Goal: Task Accomplishment & Management: Manage account settings

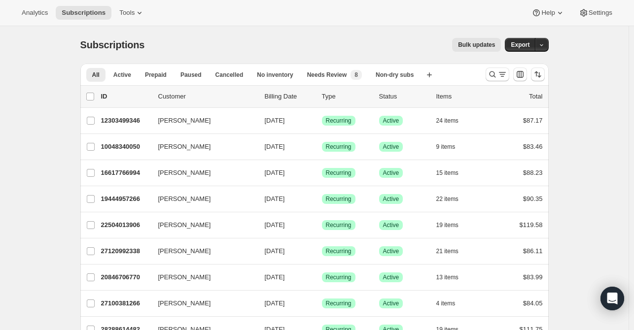
click at [487, 73] on div at bounding box center [514, 75] width 67 height 20
click at [497, 74] on icon "Search and filter results" at bounding box center [492, 74] width 10 height 10
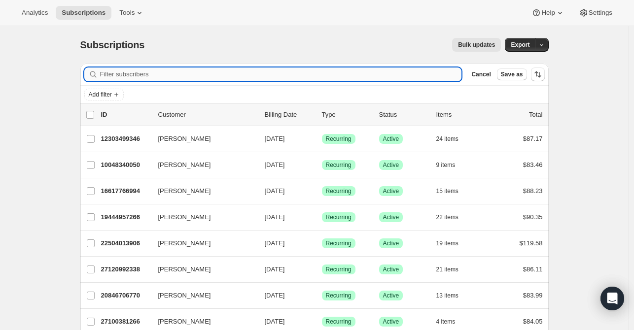
click at [187, 75] on input "Filter subscribers" at bounding box center [281, 75] width 362 height 14
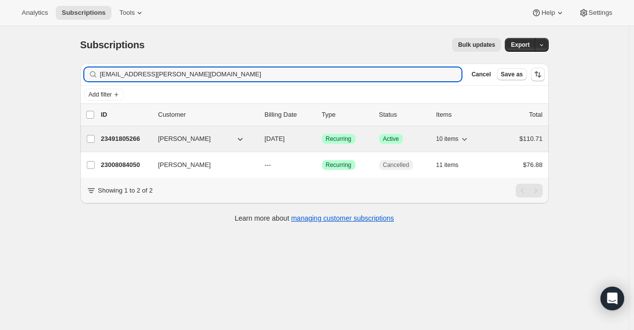
type input "chen.christy@gmail.com"
click at [136, 142] on p "23491805266" at bounding box center [125, 139] width 49 height 10
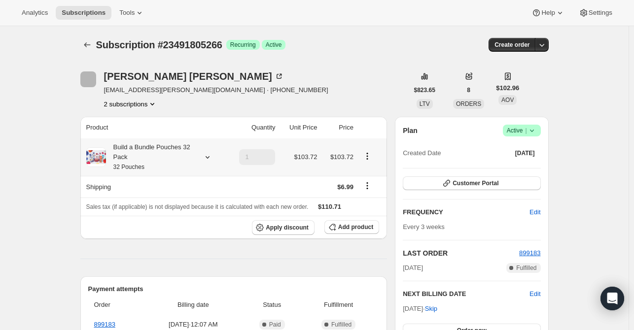
click at [209, 155] on icon at bounding box center [208, 157] width 10 height 10
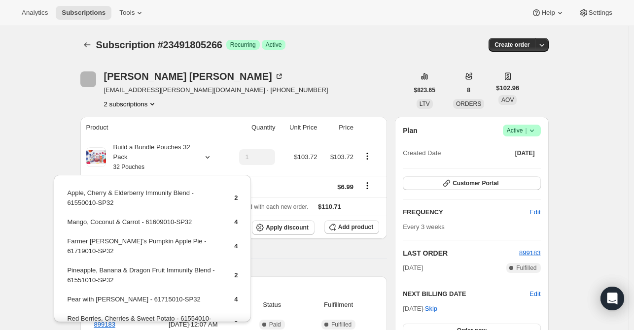
click at [307, 95] on div "Christy Chen chen.christy@gmail.com · +12142822585 2 subscriptions" at bounding box center [244, 89] width 328 height 37
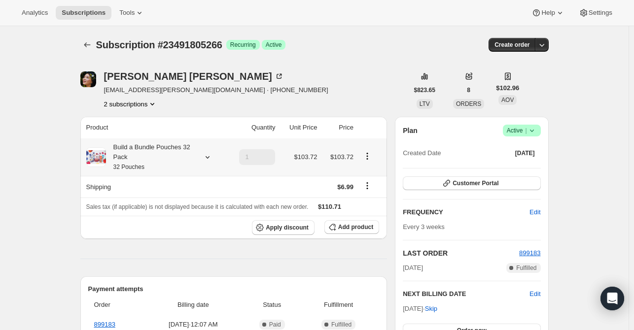
click at [209, 158] on icon at bounding box center [208, 157] width 10 height 10
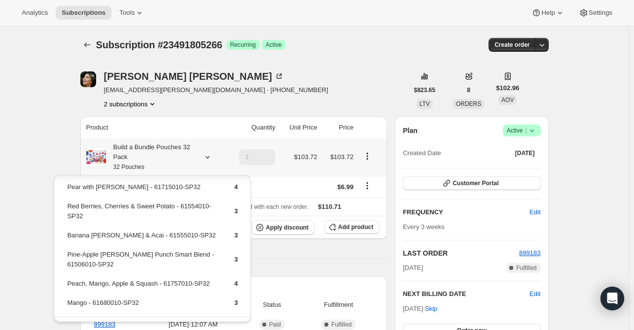
scroll to position [126, 0]
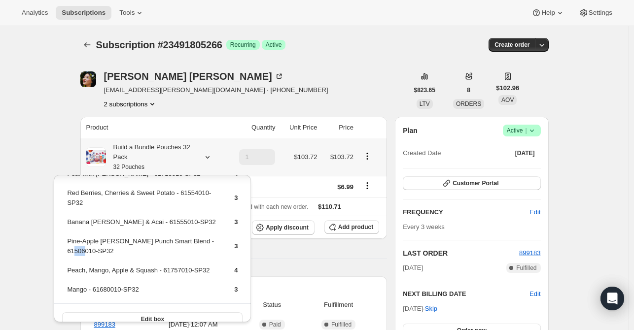
drag, startPoint x: 89, startPoint y: 238, endPoint x: 69, endPoint y: 238, distance: 19.7
click at [69, 238] on td "Pine-Apple Berry Punch Smart Blend - 61506010-SP32" at bounding box center [142, 250] width 151 height 28
drag, startPoint x: 170, startPoint y: 232, endPoint x: 66, endPoint y: 232, distance: 103.5
click at [67, 236] on td "Pine-Apple Berry Punch Smart Blend - 61506010-SP32" at bounding box center [142, 250] width 151 height 28
copy td "Pine-Apple Berry Punch Smart Blend"
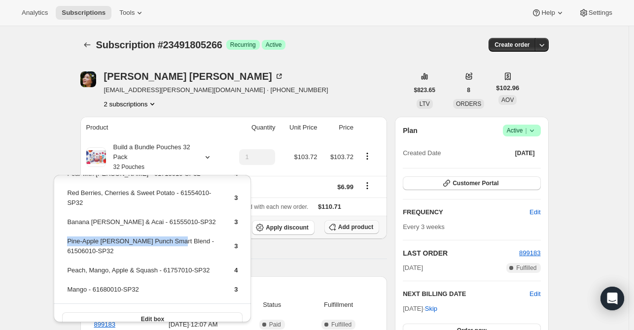
click at [350, 227] on span "Add product" at bounding box center [355, 227] width 35 height 8
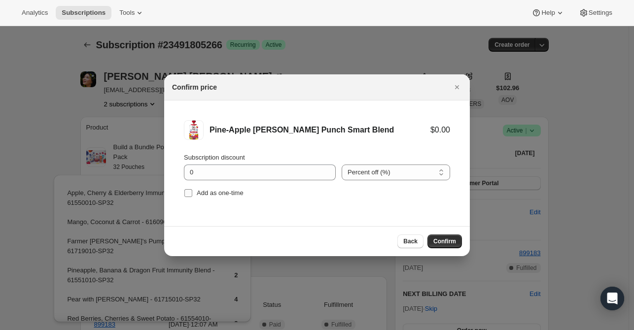
click at [207, 194] on span "Add as one-time" at bounding box center [220, 192] width 47 height 7
click at [192, 194] on input "Add as one-time" at bounding box center [188, 193] width 8 height 8
checkbox input "true"
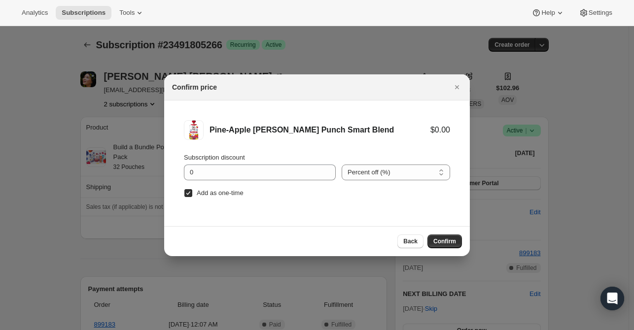
click at [443, 238] on span "Confirm" at bounding box center [444, 242] width 23 height 8
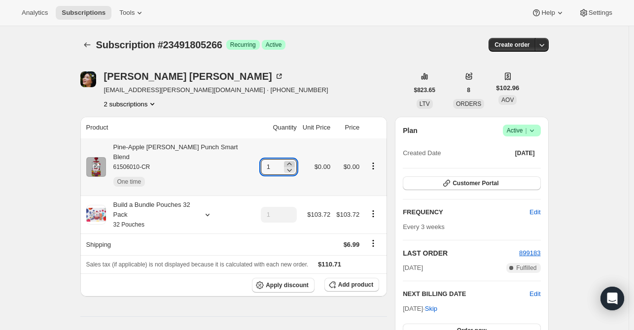
click at [284, 159] on icon at bounding box center [289, 164] width 10 height 10
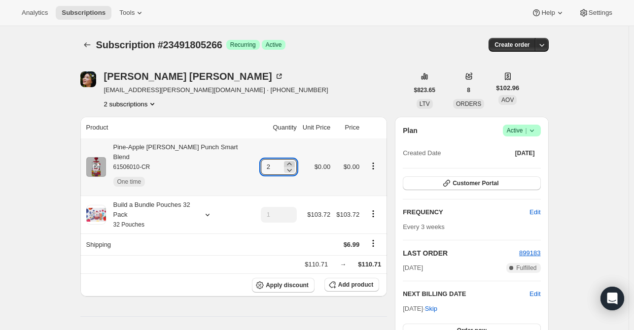
click at [284, 159] on icon at bounding box center [289, 164] width 10 height 10
type input "3"
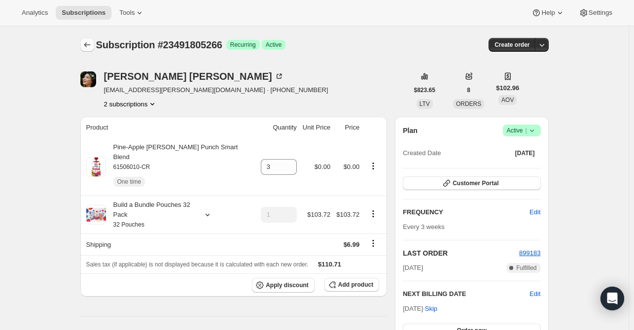
click at [89, 42] on icon "Subscriptions" at bounding box center [87, 45] width 10 height 10
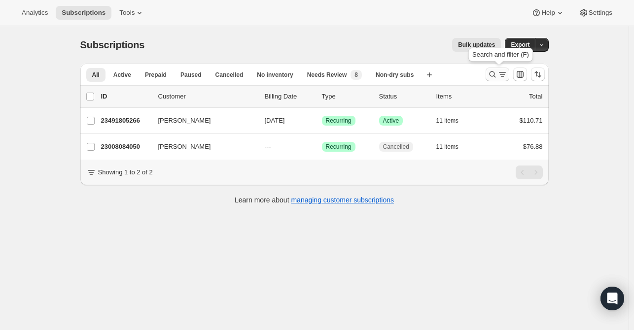
click at [497, 74] on icon "Search and filter results" at bounding box center [492, 74] width 10 height 10
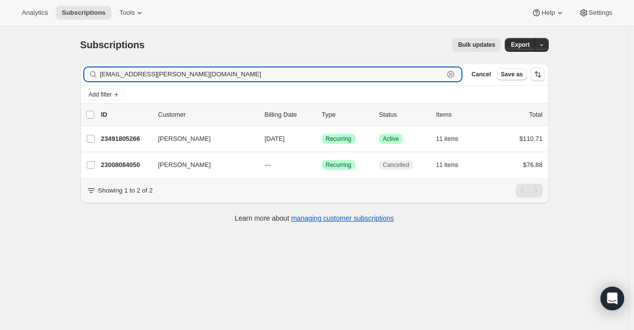
click at [455, 72] on icon "button" at bounding box center [450, 74] width 10 height 10
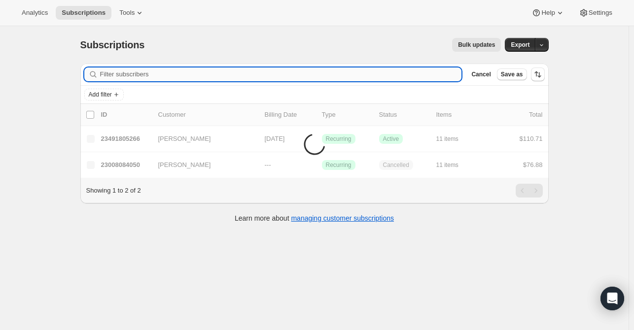
paste input "kimi.str123@gmail.com"
type input "kimi.str123@gmail.com"
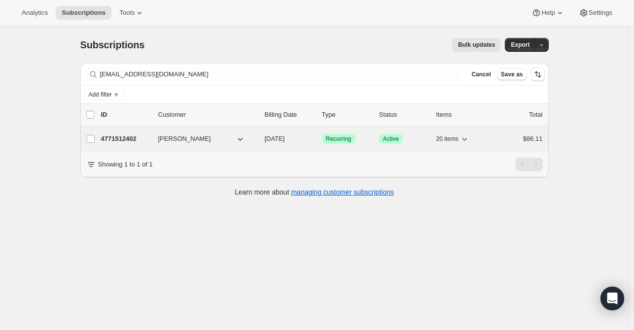
click at [130, 139] on p "4771512402" at bounding box center [125, 139] width 49 height 10
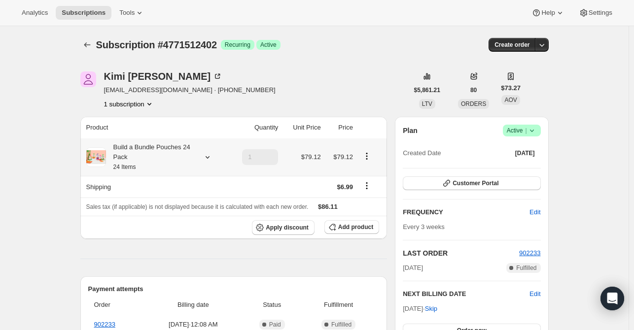
click at [212, 159] on icon at bounding box center [208, 157] width 10 height 10
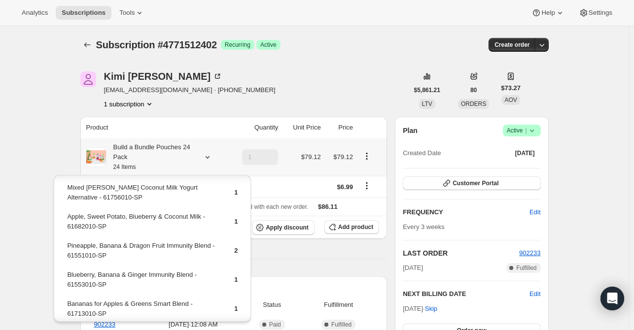
scroll to position [99, 0]
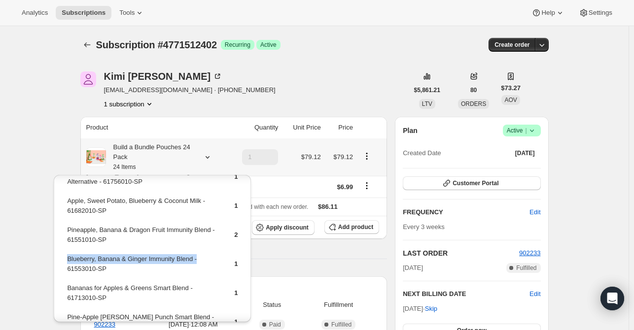
drag, startPoint x: 200, startPoint y: 257, endPoint x: 66, endPoint y: 261, distance: 134.6
copy td "Blueberry, Banana & Ginger Immunity Blend -"
click at [349, 226] on span "Add product" at bounding box center [355, 227] width 35 height 8
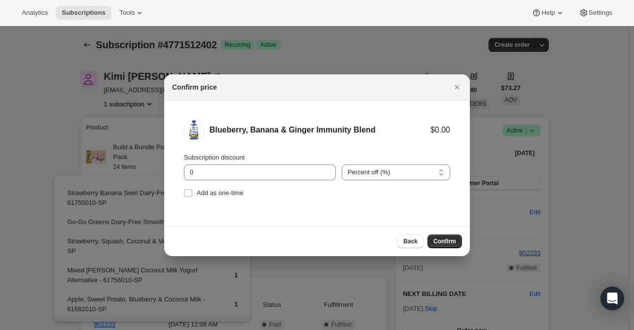
drag, startPoint x: 221, startPoint y: 195, endPoint x: 272, endPoint y: 198, distance: 51.3
click at [220, 195] on span "Add as one-time" at bounding box center [220, 192] width 47 height 7
click at [192, 195] on input "Add as one-time" at bounding box center [188, 193] width 8 height 8
checkbox input "true"
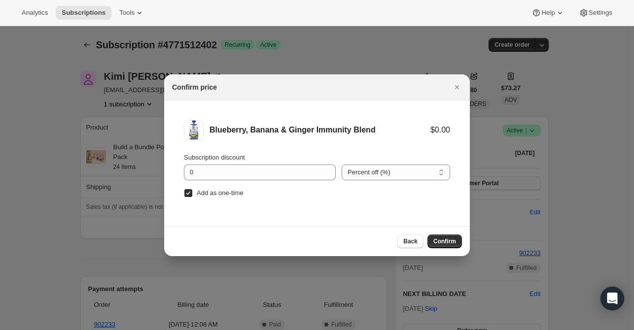
click at [446, 239] on span "Confirm" at bounding box center [444, 242] width 23 height 8
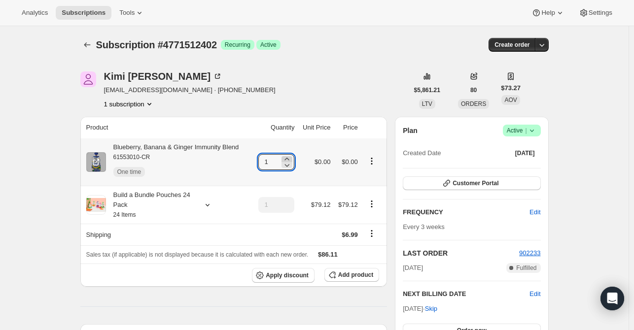
click at [292, 157] on icon at bounding box center [287, 159] width 10 height 10
click at [292, 154] on icon at bounding box center [287, 159] width 10 height 10
click at [292, 155] on icon at bounding box center [287, 159] width 10 height 10
type input "4"
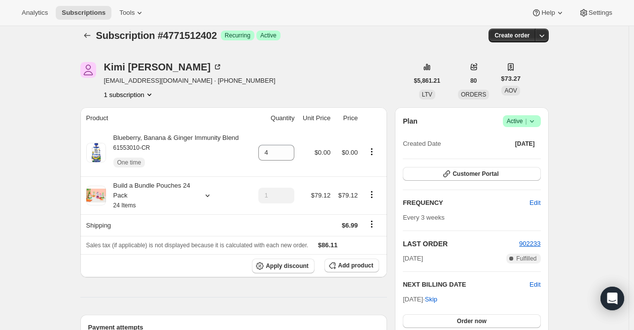
scroll to position [0, 0]
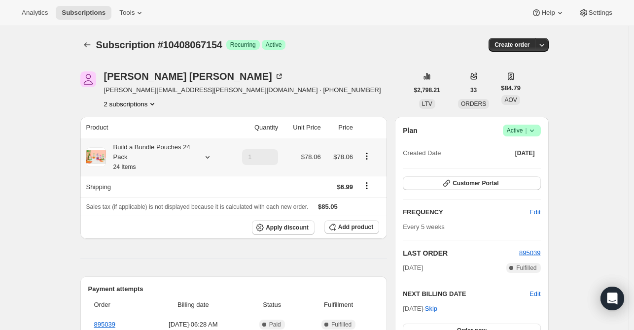
click at [212, 157] on icon at bounding box center [208, 157] width 10 height 10
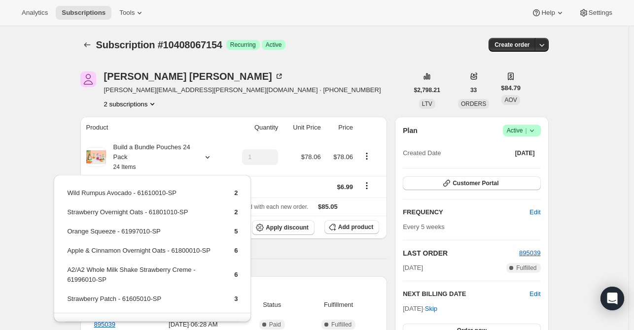
click at [138, 100] on button "2 subscriptions" at bounding box center [131, 104] width 54 height 10
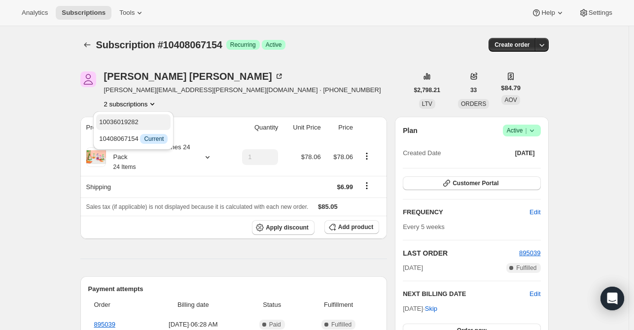
click at [139, 118] on span "10036019282" at bounding box center [133, 122] width 68 height 10
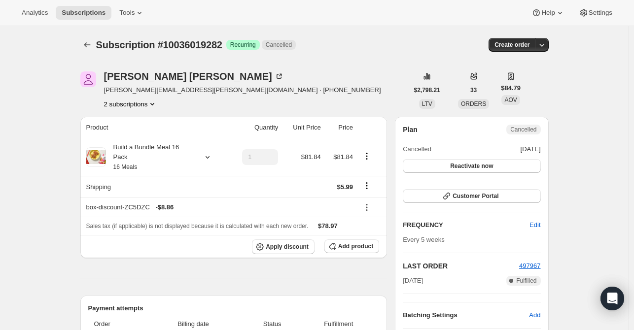
click at [153, 103] on icon "Product actions" at bounding box center [152, 104] width 10 height 10
click at [133, 143] on span "10408067154" at bounding box center [133, 139] width 68 height 10
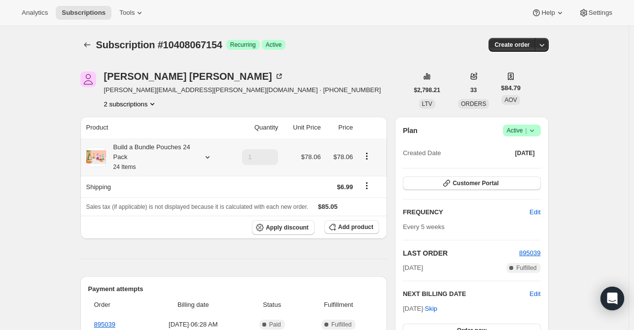
click at [207, 154] on icon at bounding box center [208, 157] width 10 height 10
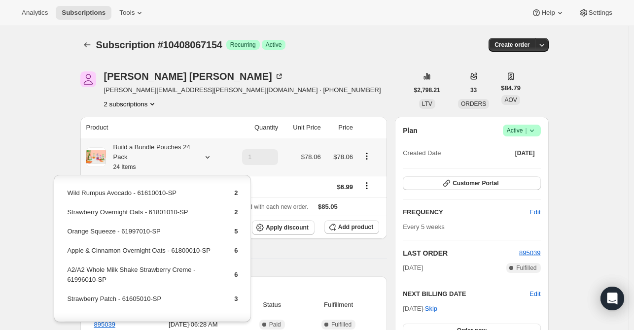
scroll to position [20, 0]
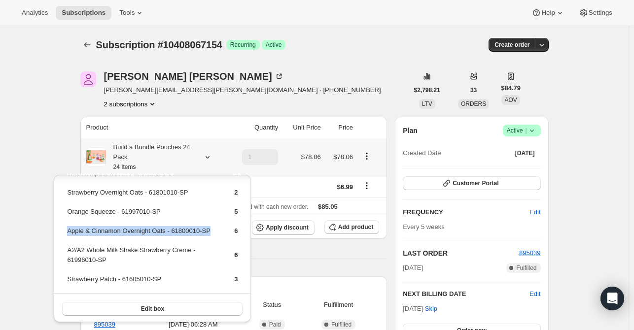
drag, startPoint x: 213, startPoint y: 233, endPoint x: 67, endPoint y: 229, distance: 146.4
click at [67, 229] on tr "Apple & Cinnamon Overnight Oats - 61800010-SP 6" at bounding box center [152, 235] width 171 height 18
copy td "Apple & Cinnamon Overnight Oats - 61800010-SP"
click at [373, 227] on span "Add product" at bounding box center [355, 227] width 35 height 8
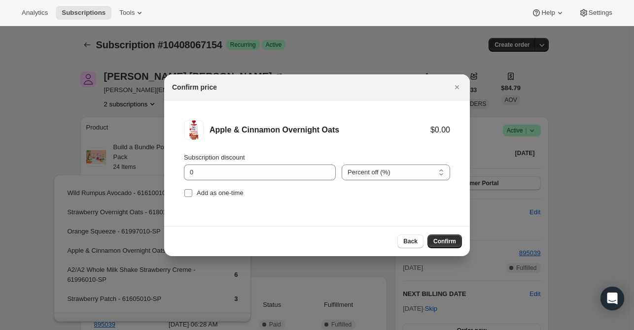
click at [220, 192] on span "Add as one-time" at bounding box center [220, 192] width 47 height 7
click at [192, 192] on input "Add as one-time" at bounding box center [188, 193] width 8 height 8
checkbox input "true"
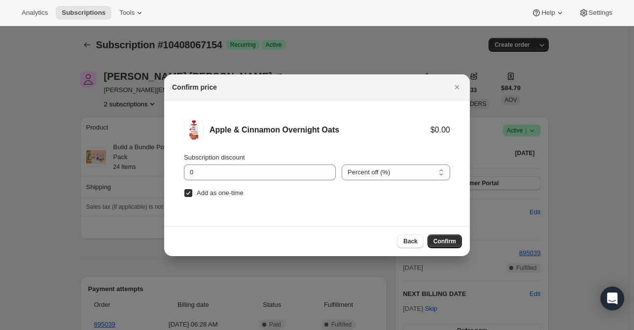
click at [442, 240] on span "Confirm" at bounding box center [444, 242] width 23 height 8
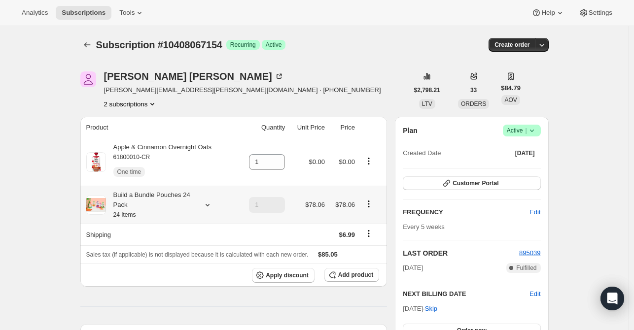
click at [208, 203] on icon at bounding box center [208, 205] width 10 height 10
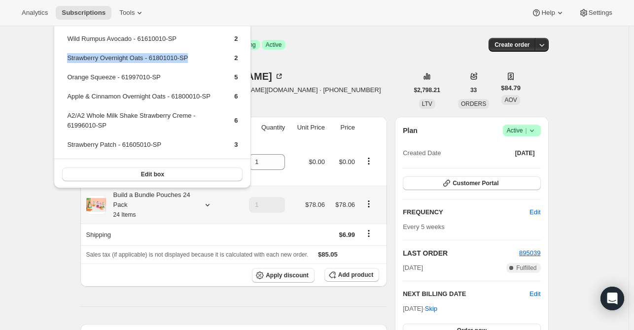
drag, startPoint x: 198, startPoint y: 60, endPoint x: 68, endPoint y: 60, distance: 130.6
click at [68, 60] on td "Strawberry Overnight Oats - 61801010-SP" at bounding box center [142, 62] width 151 height 18
copy td "Strawberry Overnight Oats - 61801010-SP"
click at [358, 275] on span "Add product" at bounding box center [355, 275] width 35 height 8
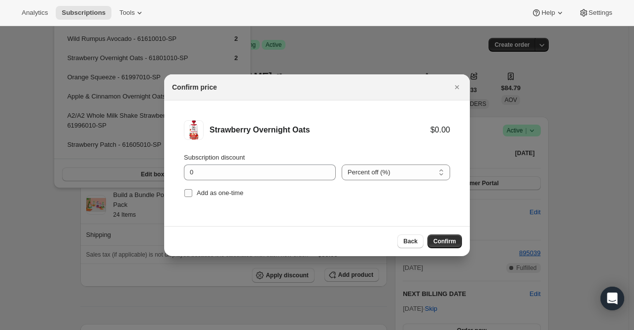
click at [217, 196] on span "Add as one-time" at bounding box center [220, 192] width 47 height 7
click at [192, 196] on input "Add as one-time" at bounding box center [188, 193] width 8 height 8
checkbox input "true"
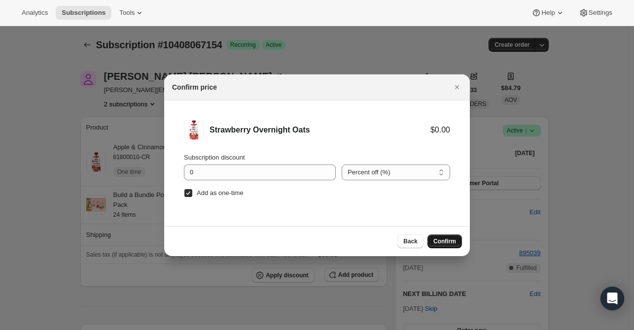
click at [438, 238] on span "Confirm" at bounding box center [444, 242] width 23 height 8
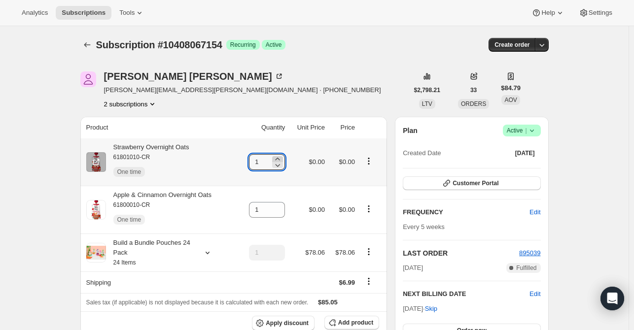
click at [280, 156] on icon at bounding box center [277, 159] width 10 height 10
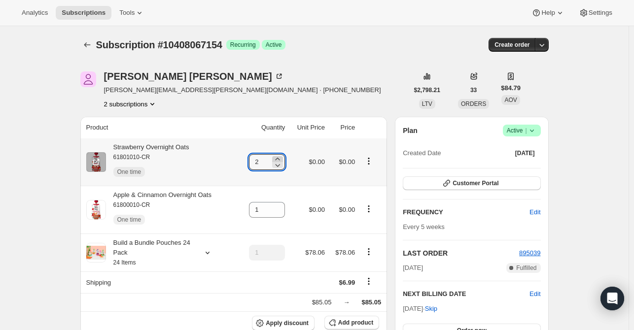
click at [280, 156] on icon at bounding box center [277, 159] width 10 height 10
type input "3"
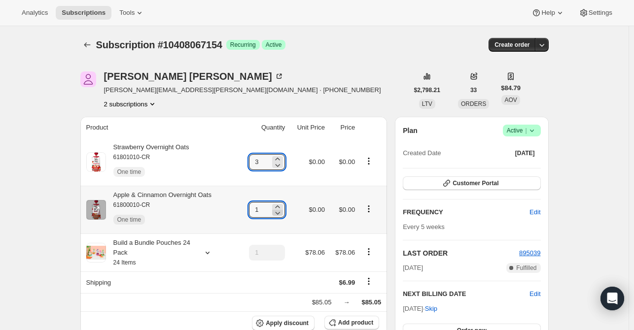
click at [281, 209] on icon at bounding box center [277, 213] width 10 height 10
click at [281, 207] on icon at bounding box center [277, 207] width 10 height 10
click at [281, 205] on icon at bounding box center [277, 207] width 10 height 10
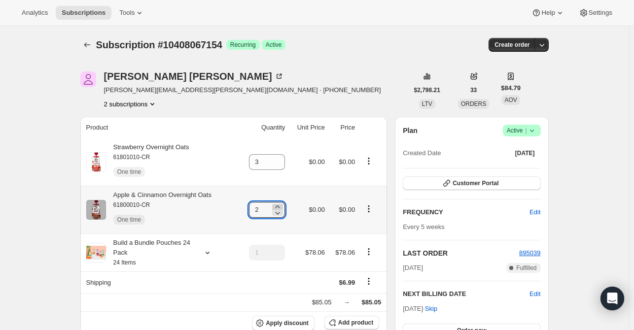
type input "3"
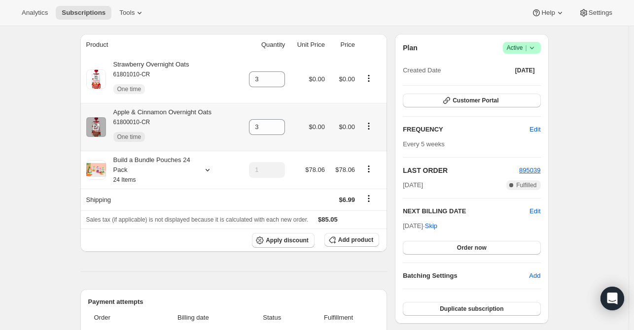
scroll to position [49, 0]
